Goal: Task Accomplishment & Management: Manage account settings

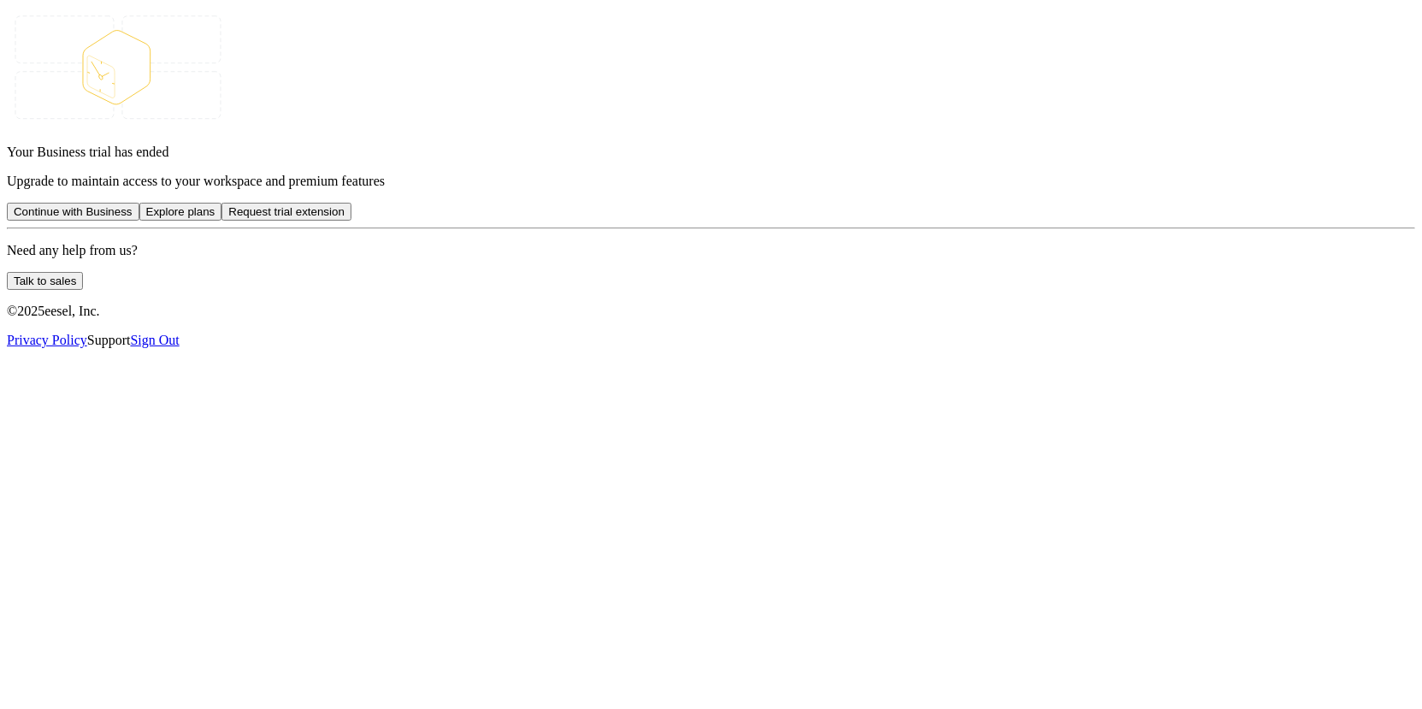
click at [179, 347] on link "Sign Out" at bounding box center [154, 340] width 49 height 15
